Goal: Task Accomplishment & Management: Complete application form

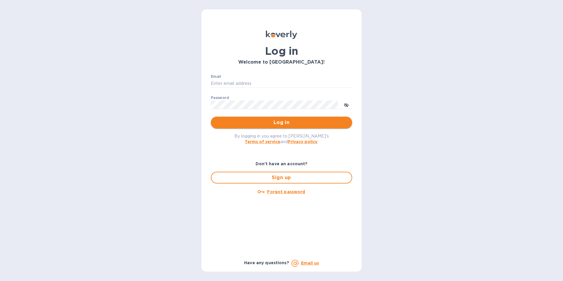
type input "lexi@vineconnections.com"
click at [321, 117] on button "Log in" at bounding box center [281, 123] width 141 height 12
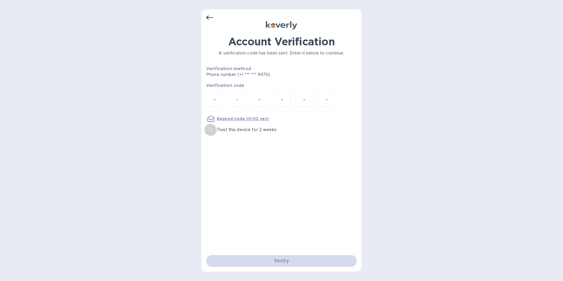
click at [211, 129] on input "Trust this device for 2 weeks" at bounding box center [210, 130] width 12 height 12
checkbox input "true"
click at [217, 103] on input "number" at bounding box center [215, 101] width 8 height 11
type input "3"
type input "5"
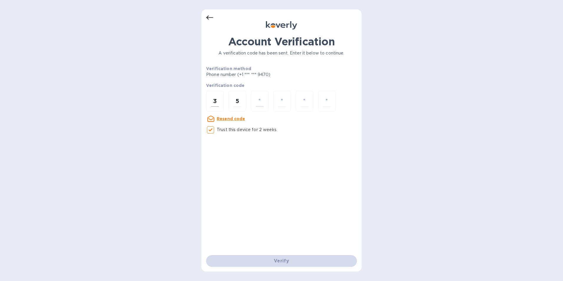
type input "1"
type input "7"
type input "4"
type input "3"
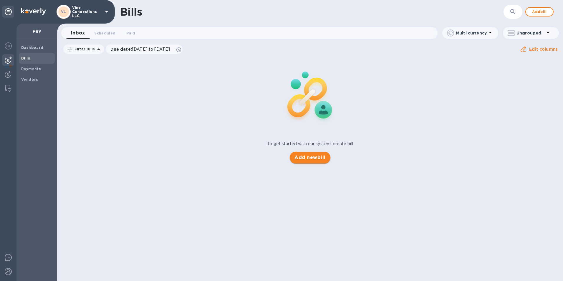
click at [309, 159] on span "Add new bill" at bounding box center [309, 157] width 31 height 7
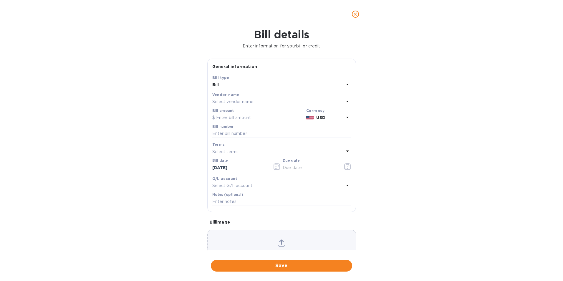
click at [249, 84] on div "Bill" at bounding box center [278, 85] width 132 height 8
click at [244, 96] on p "Bill" at bounding box center [279, 98] width 125 height 6
click at [244, 100] on p "Select vendor name" at bounding box center [232, 102] width 41 height 6
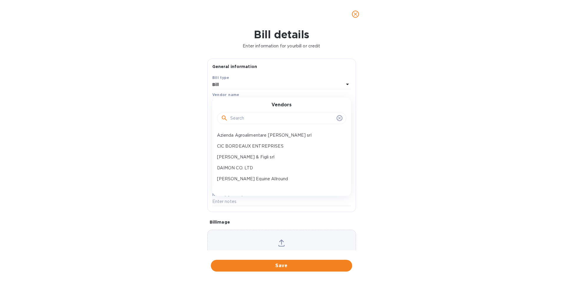
click at [248, 121] on input "text" at bounding box center [282, 118] width 104 height 9
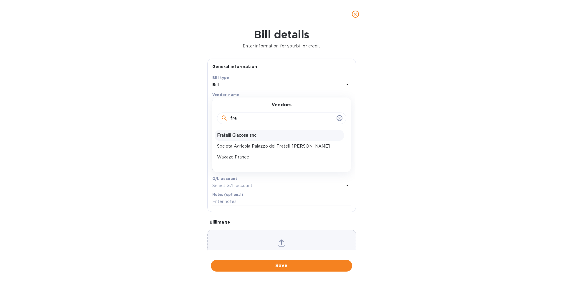
type input "fra"
click at [271, 134] on p "Fratelli Giacosa snc" at bounding box center [279, 135] width 125 height 6
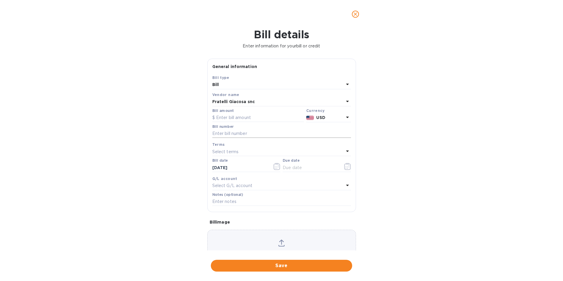
drag, startPoint x: 268, startPoint y: 134, endPoint x: 265, endPoint y: 130, distance: 5.0
click at [268, 134] on input "text" at bounding box center [281, 133] width 139 height 9
click at [256, 120] on input "text" at bounding box center [258, 117] width 92 height 9
click at [346, 115] on icon at bounding box center [347, 117] width 7 height 7
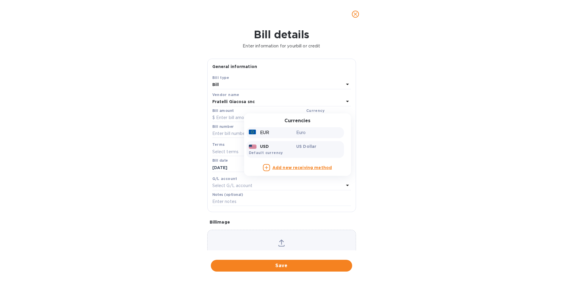
click at [324, 137] on div "EUR Euro" at bounding box center [294, 132] width 97 height 11
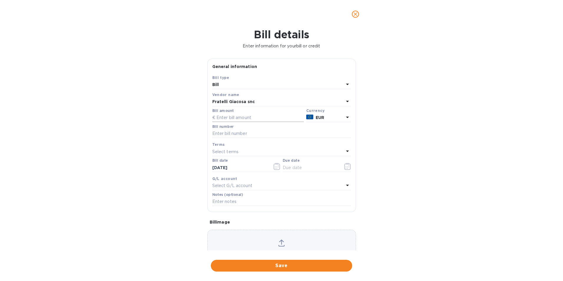
click at [264, 116] on input "text" at bounding box center [258, 117] width 92 height 9
click at [227, 117] on input "text" at bounding box center [258, 117] width 92 height 9
type input "7,992.28"
click at [241, 129] on div "Bill number" at bounding box center [281, 132] width 139 height 14
drag, startPoint x: 241, startPoint y: 129, endPoint x: 257, endPoint y: 133, distance: 16.4
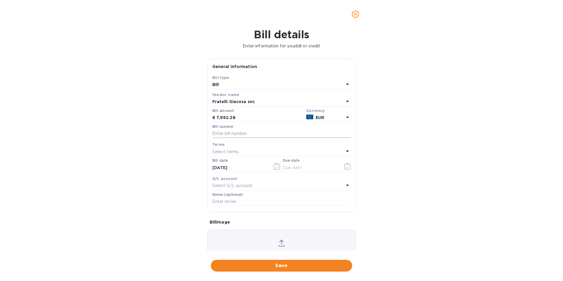
click at [253, 131] on input "text" at bounding box center [281, 133] width 139 height 9
click at [256, 134] on input "text" at bounding box center [281, 133] width 139 height 9
click at [234, 131] on input "text" at bounding box center [281, 133] width 139 height 9
paste input "143/2025"
type input "143/2025"
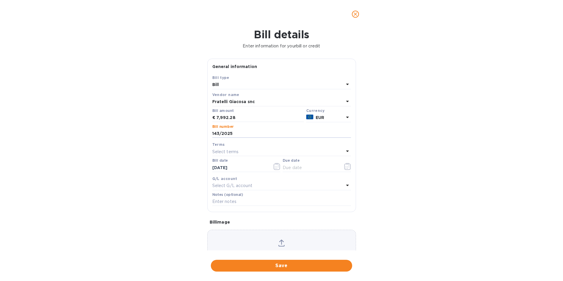
click at [232, 150] on p "Select terms" at bounding box center [225, 152] width 27 height 6
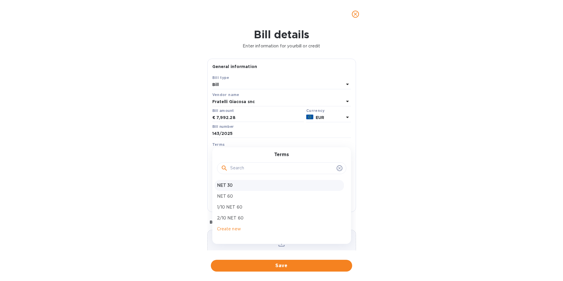
click at [236, 186] on p "NET 30" at bounding box center [279, 185] width 125 height 6
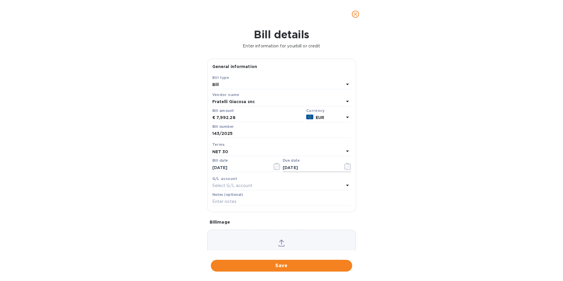
click at [292, 167] on input "[DATE]" at bounding box center [311, 167] width 56 height 9
click at [298, 169] on input "[DATE]" at bounding box center [311, 167] width 56 height 9
type input "1_/__/____"
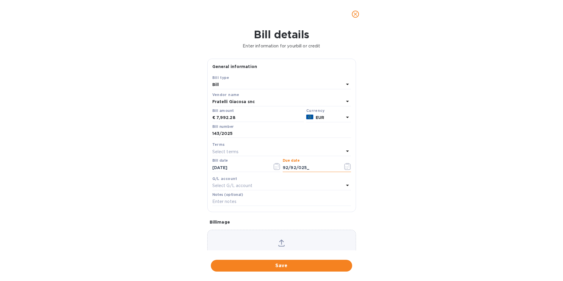
drag, startPoint x: 286, startPoint y: 168, endPoint x: 294, endPoint y: 169, distance: 8.0
click at [286, 168] on input "92/92/025_" at bounding box center [311, 167] width 56 height 9
drag, startPoint x: 320, startPoint y: 168, endPoint x: 185, endPoint y: 167, distance: 135.5
click at [188, 168] on div "Bill details Enter information for your bill or credit General information Save…" at bounding box center [281, 154] width 563 height 253
type input "[DATE]"
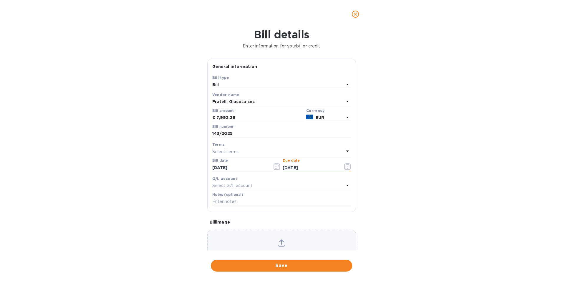
click at [242, 167] on input "[DATE]" at bounding box center [240, 167] width 56 height 9
drag, startPoint x: 242, startPoint y: 167, endPoint x: 119, endPoint y: 181, distance: 123.9
click at [119, 181] on div "Bill details Enter information for your bill or credit General information Save…" at bounding box center [281, 154] width 563 height 253
type input "[DATE]"
click at [312, 267] on span "Save" at bounding box center [282, 265] width 132 height 7
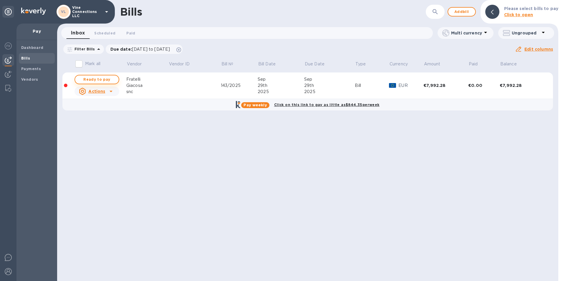
click at [92, 79] on span "Ready to pay" at bounding box center [97, 79] width 34 height 7
click at [105, 76] on span "Ready to pay" at bounding box center [97, 79] width 34 height 7
checkbox input "true"
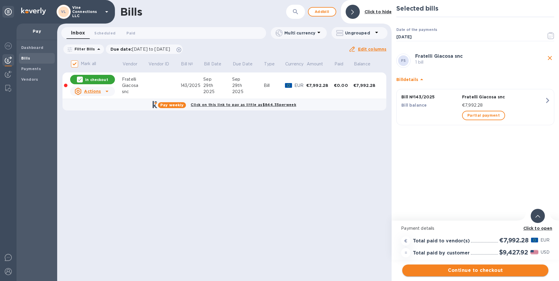
click at [494, 269] on span "Continue to checkout" at bounding box center [475, 270] width 137 height 7
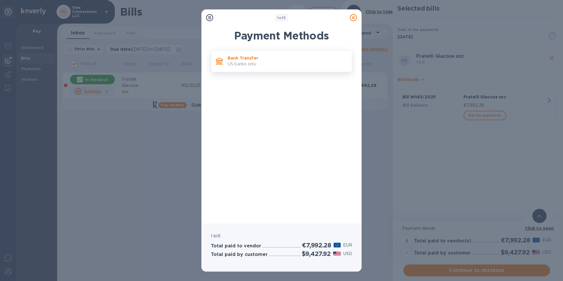
click at [270, 59] on p "Bank Transfer" at bounding box center [288, 58] width 120 height 6
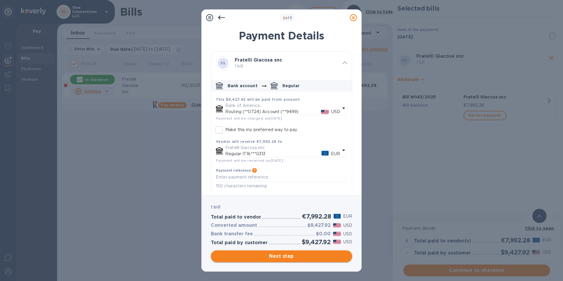
click at [298, 259] on span "Next step" at bounding box center [282, 256] width 132 height 7
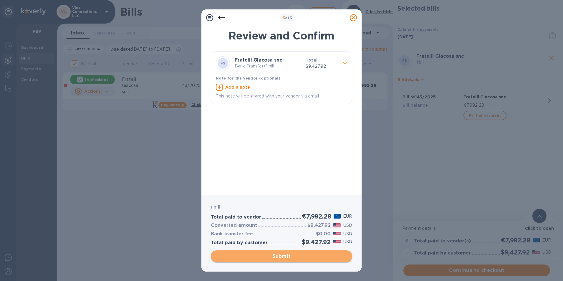
click at [321, 258] on span "Submit" at bounding box center [282, 256] width 132 height 7
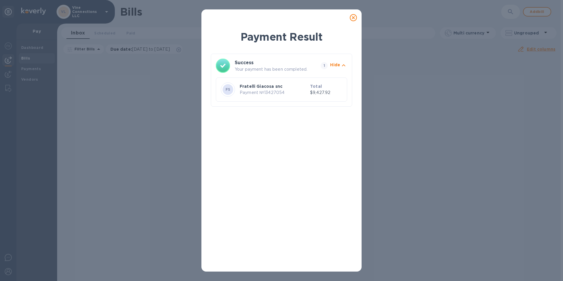
click at [352, 18] on icon at bounding box center [353, 17] width 7 height 7
